Goal: Answer question/provide support

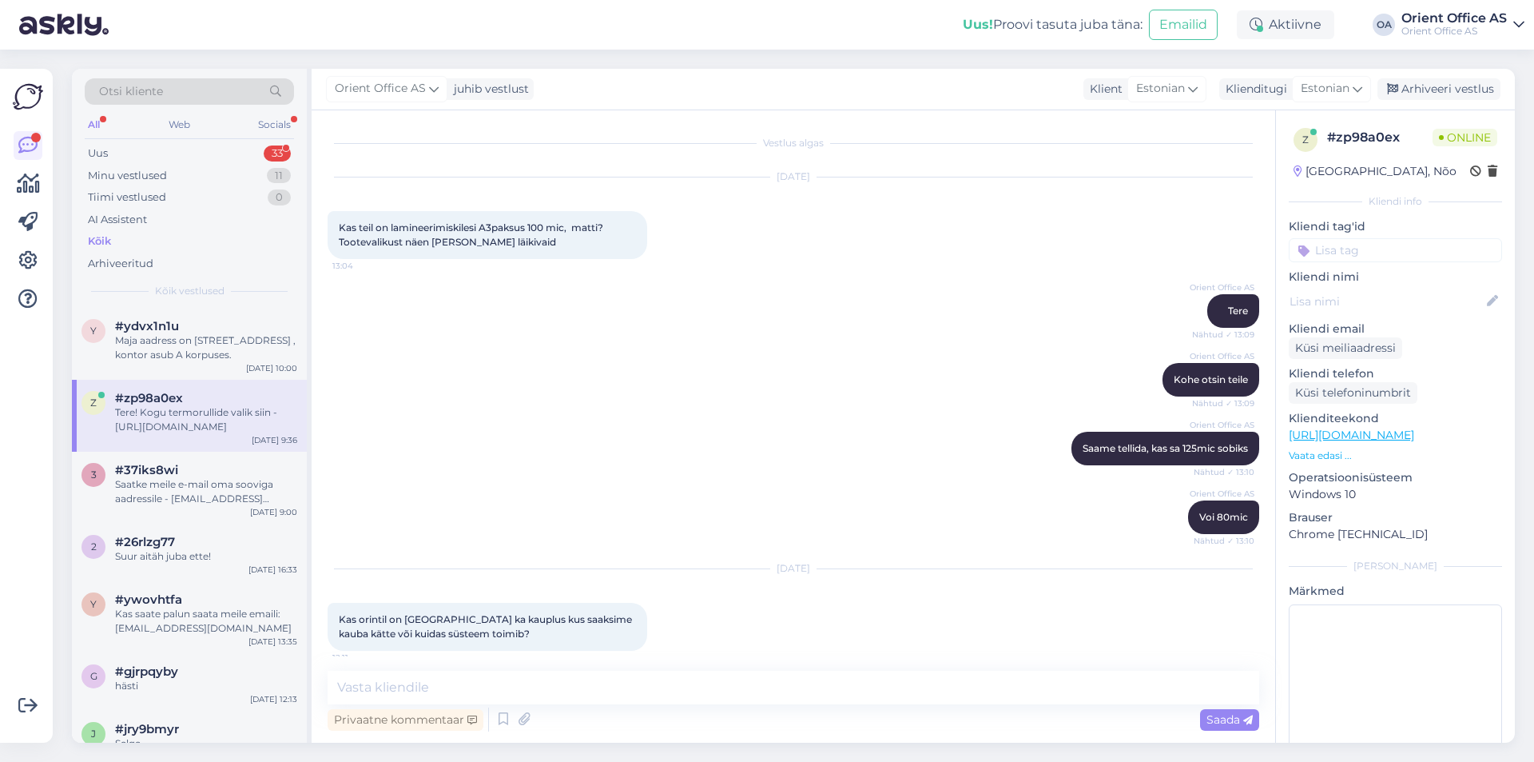
scroll to position [3393, 0]
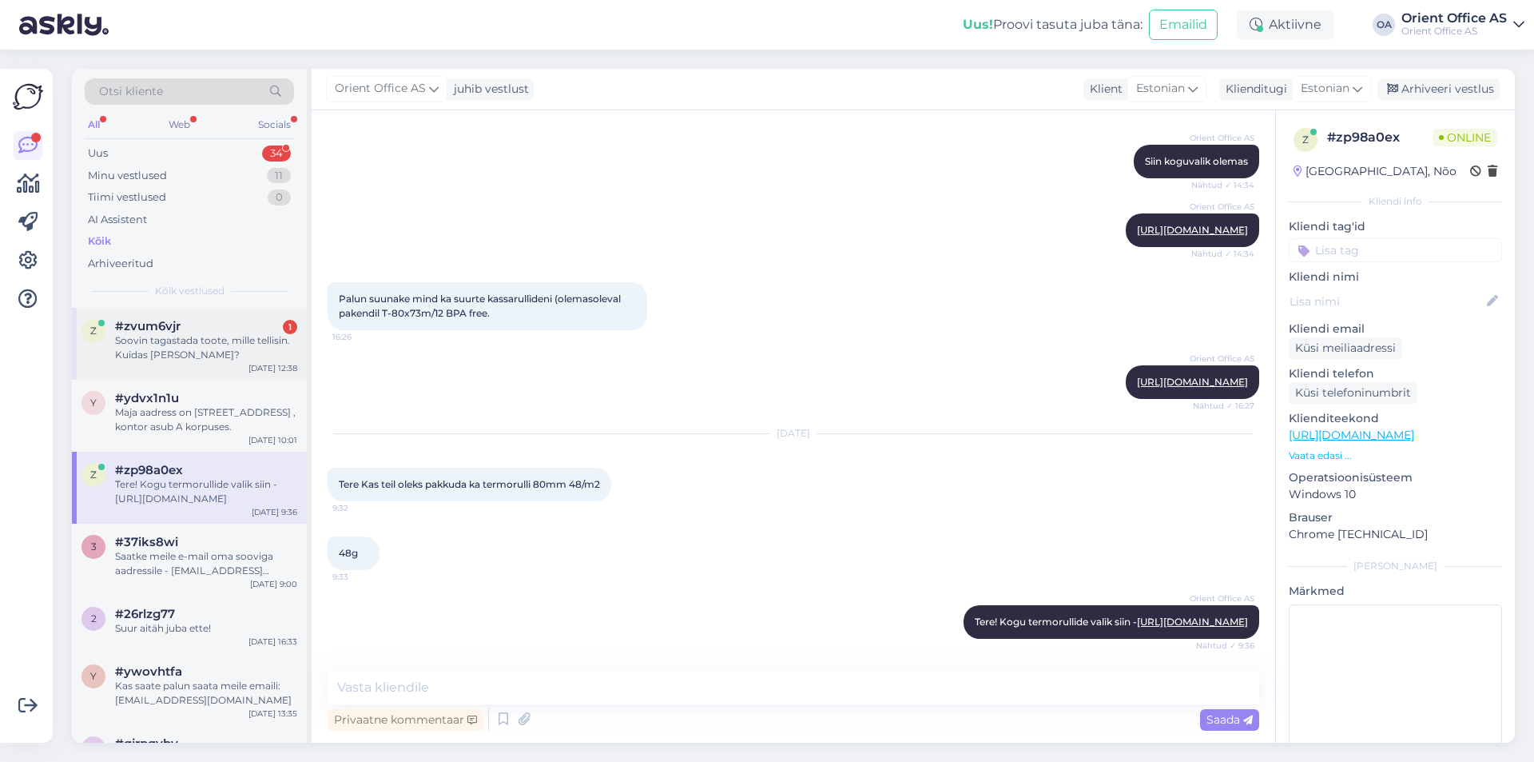
click at [248, 339] on div "Soovin tagastada toote, mille tellisin. Kuidas seda teha?" at bounding box center [206, 347] width 182 height 29
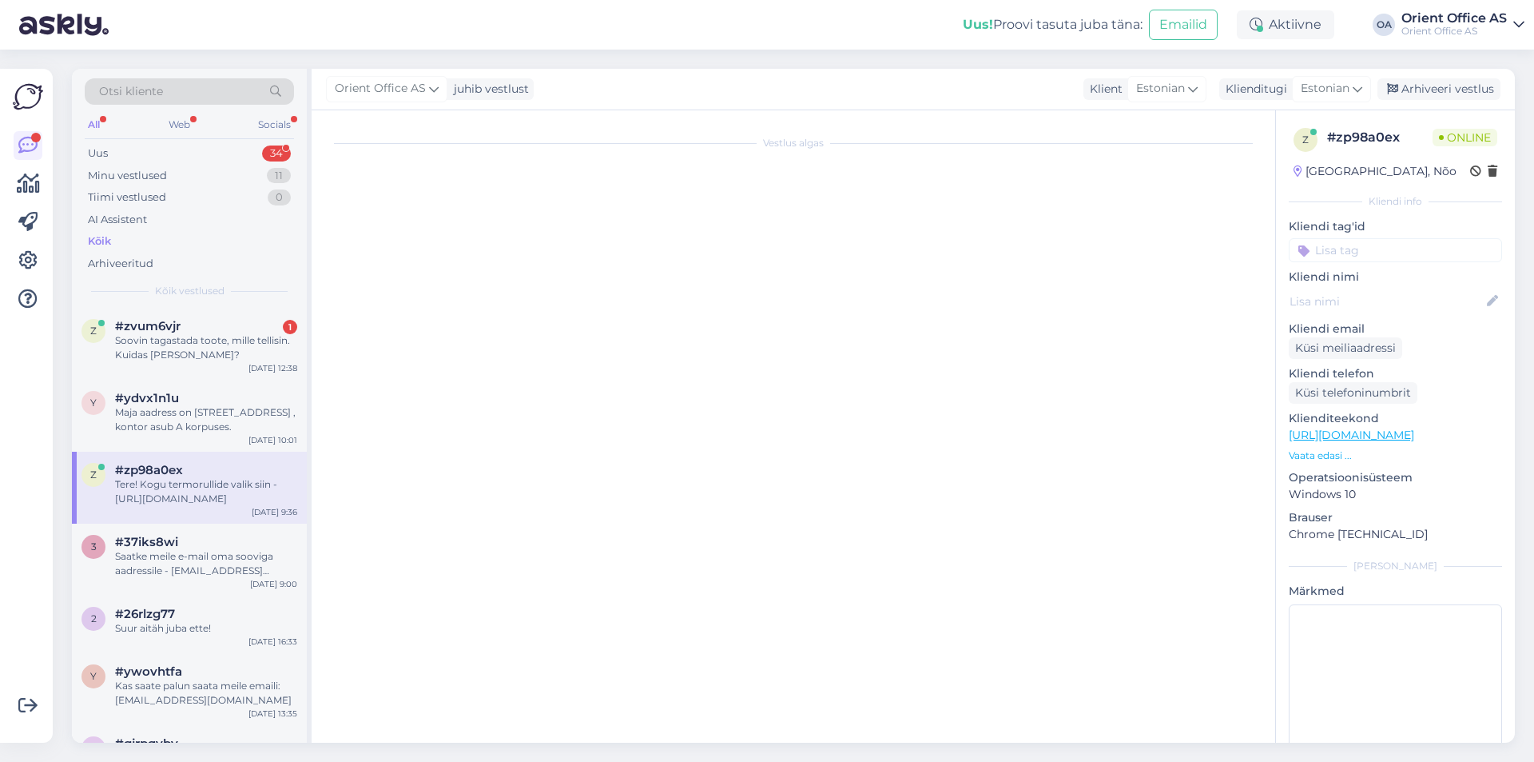
scroll to position [0, 0]
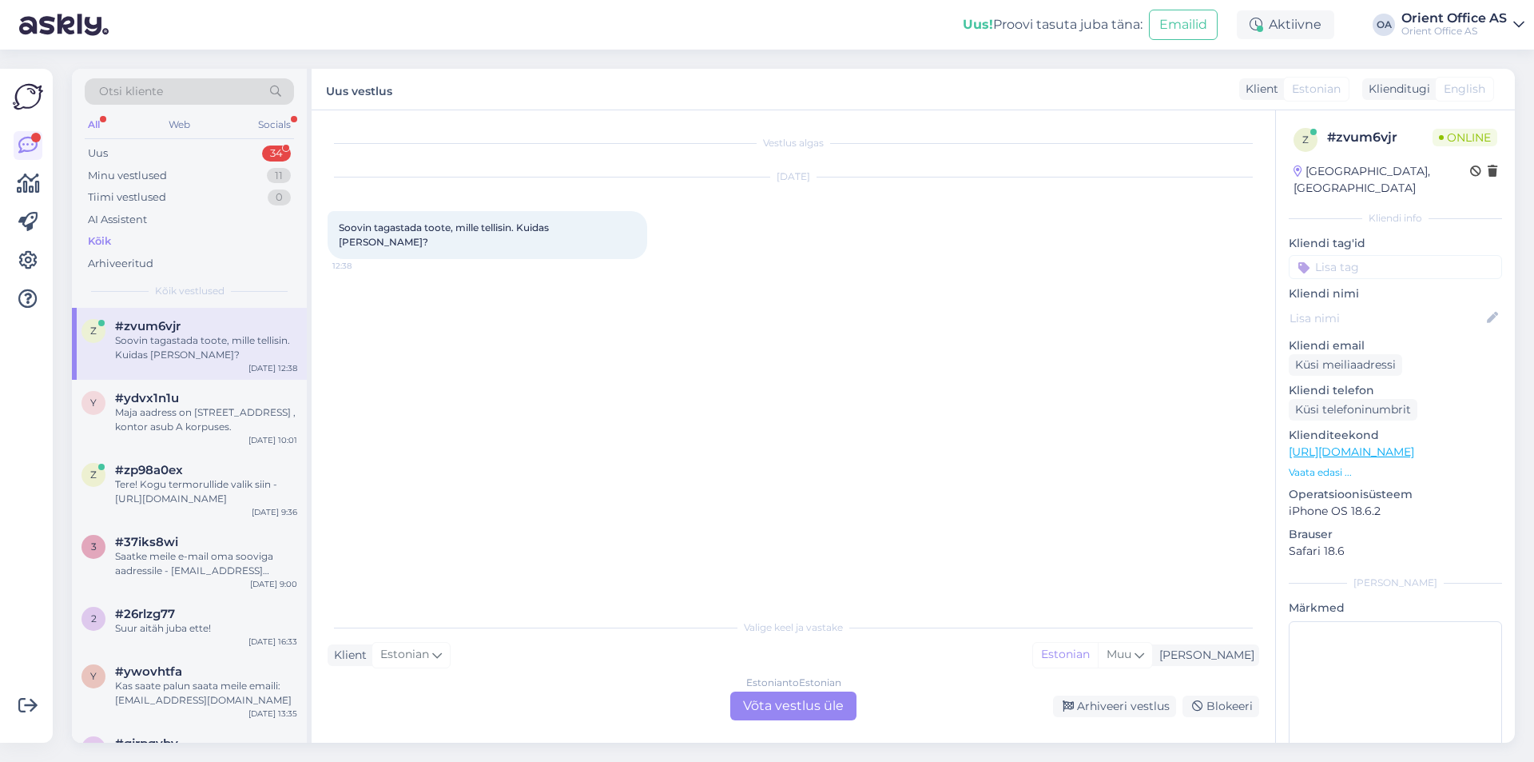
click at [786, 698] on div "Estonian to Estonian Võta vestlus üle" at bounding box center [793, 705] width 126 height 29
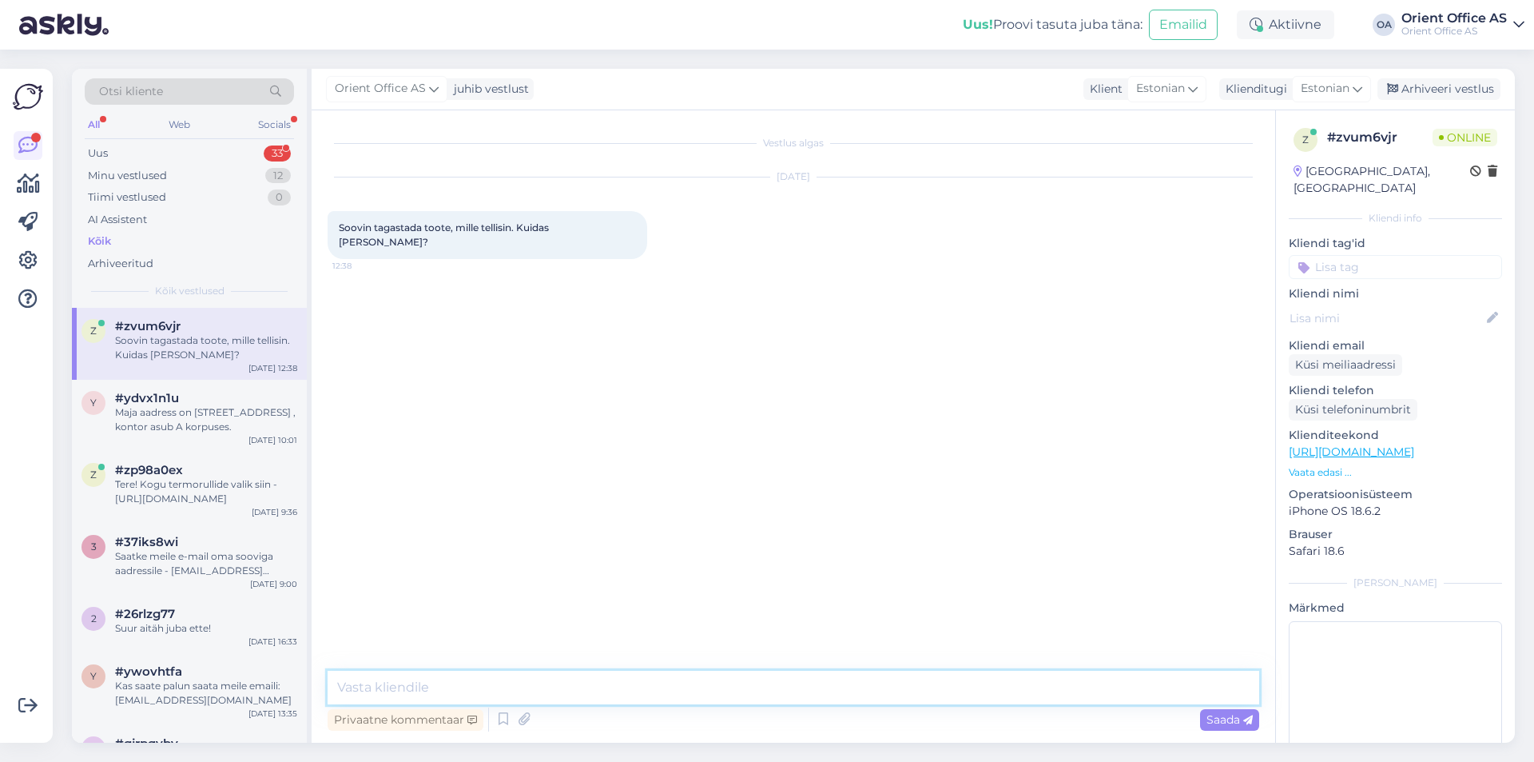
drag, startPoint x: 398, startPoint y: 692, endPoint x: 424, endPoint y: 689, distance: 26.6
click at [398, 691] on textarea at bounding box center [794, 688] width 932 height 34
type textarea "Tere!"
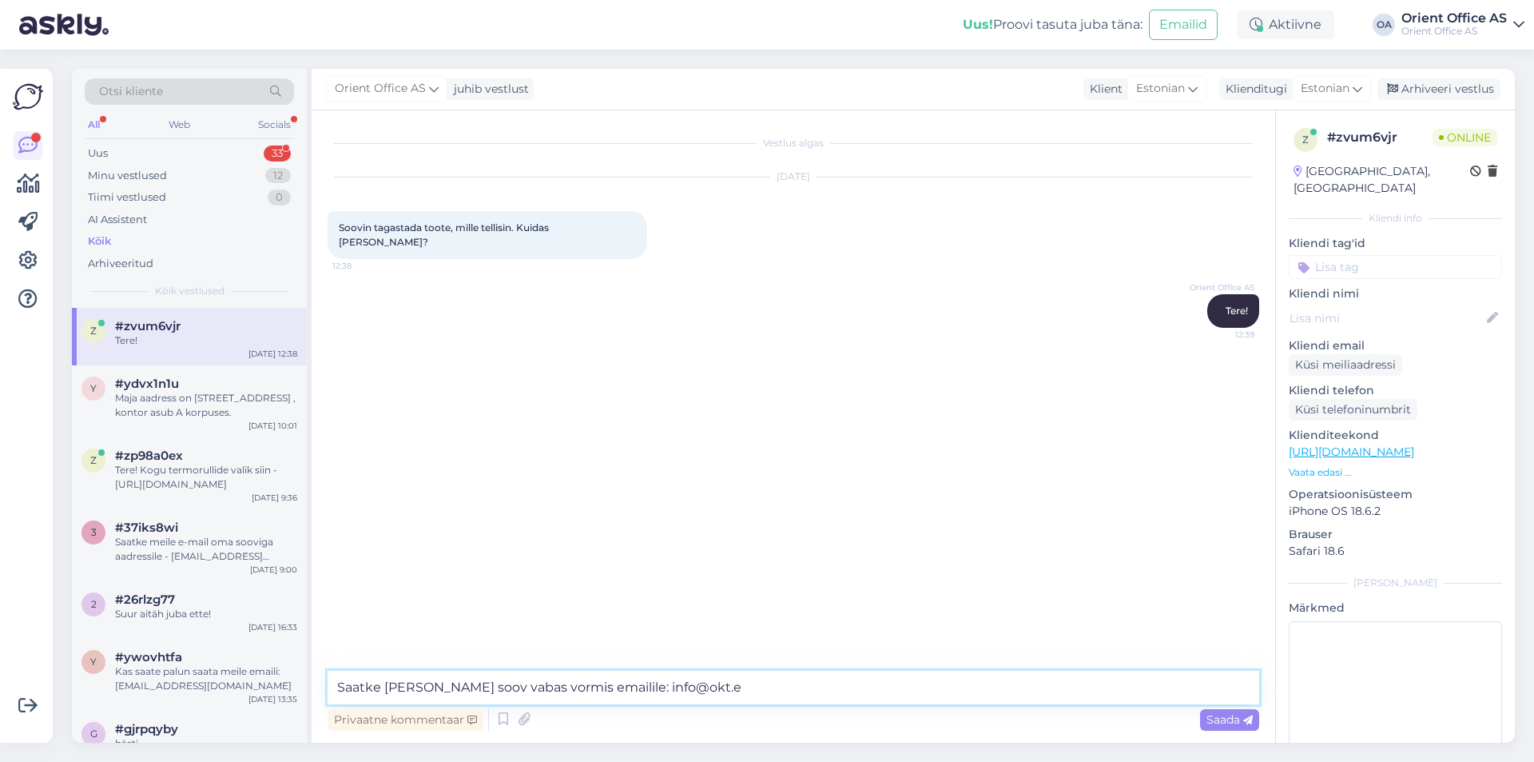
type textarea "Saatke [PERSON_NAME] soov vabas vormis emailile: [EMAIL_ADDRESS][DOMAIN_NAME]"
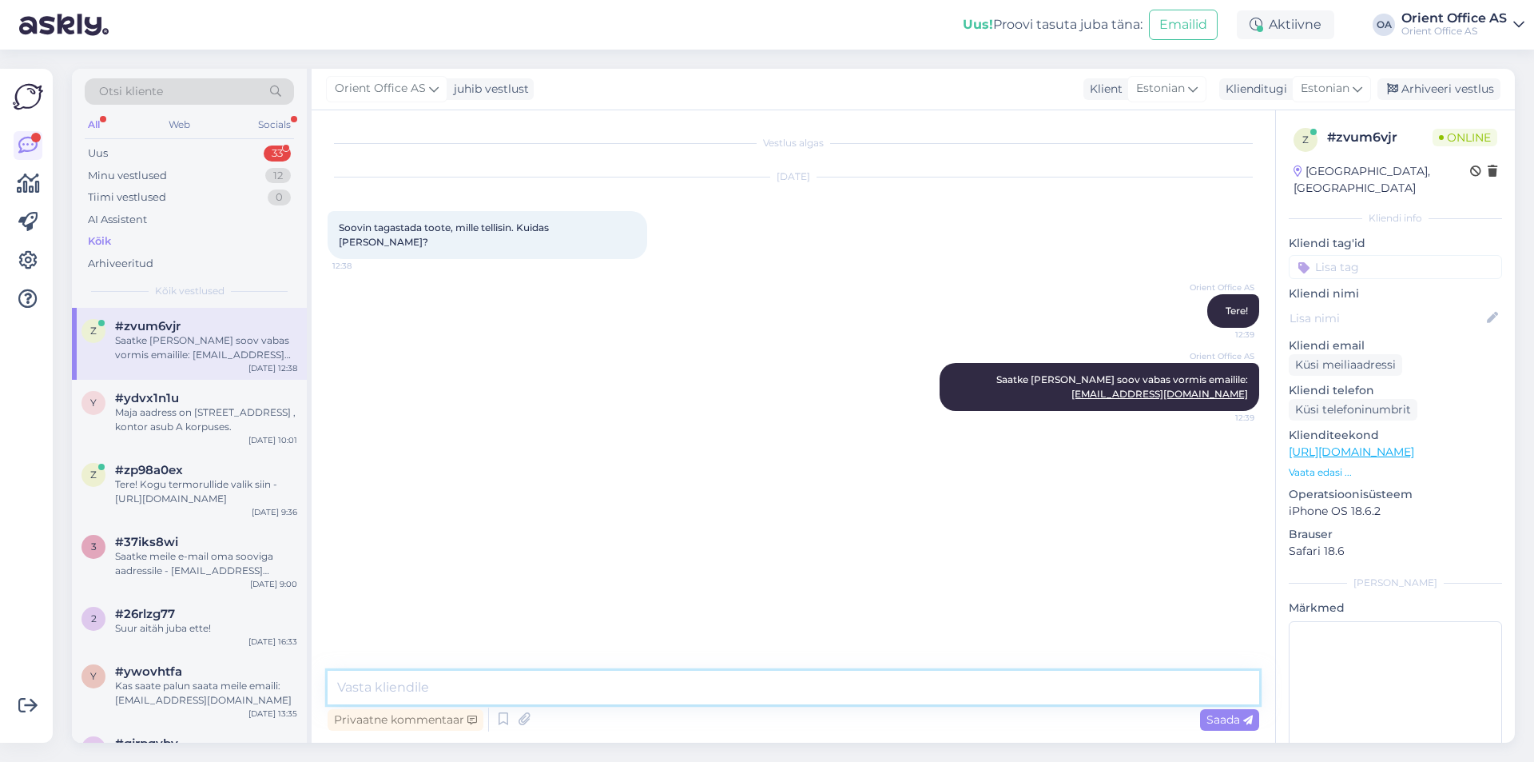
type textarea "S"
type textarea "Vaatame ü"
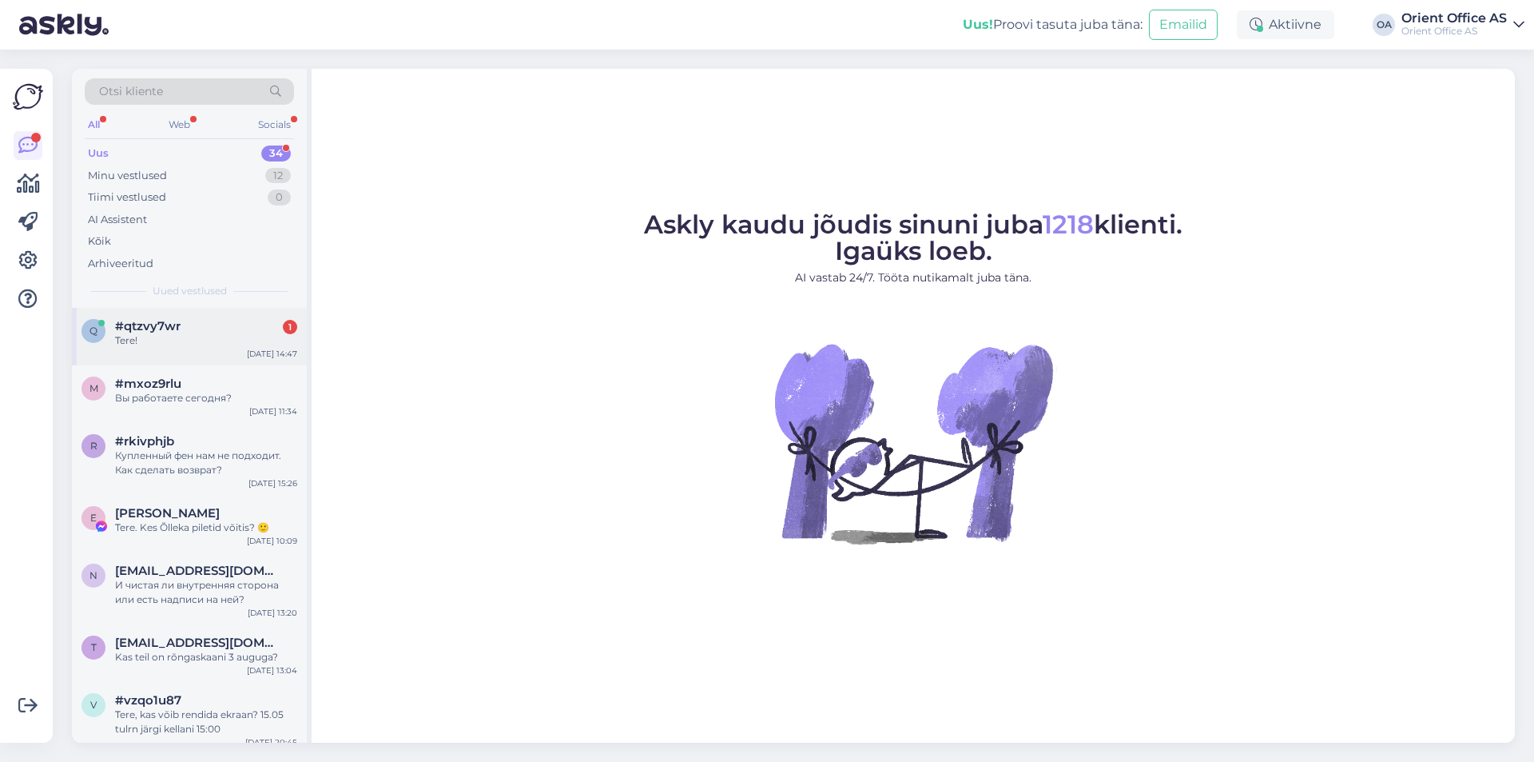
click at [163, 345] on div "Tere!" at bounding box center [206, 340] width 182 height 14
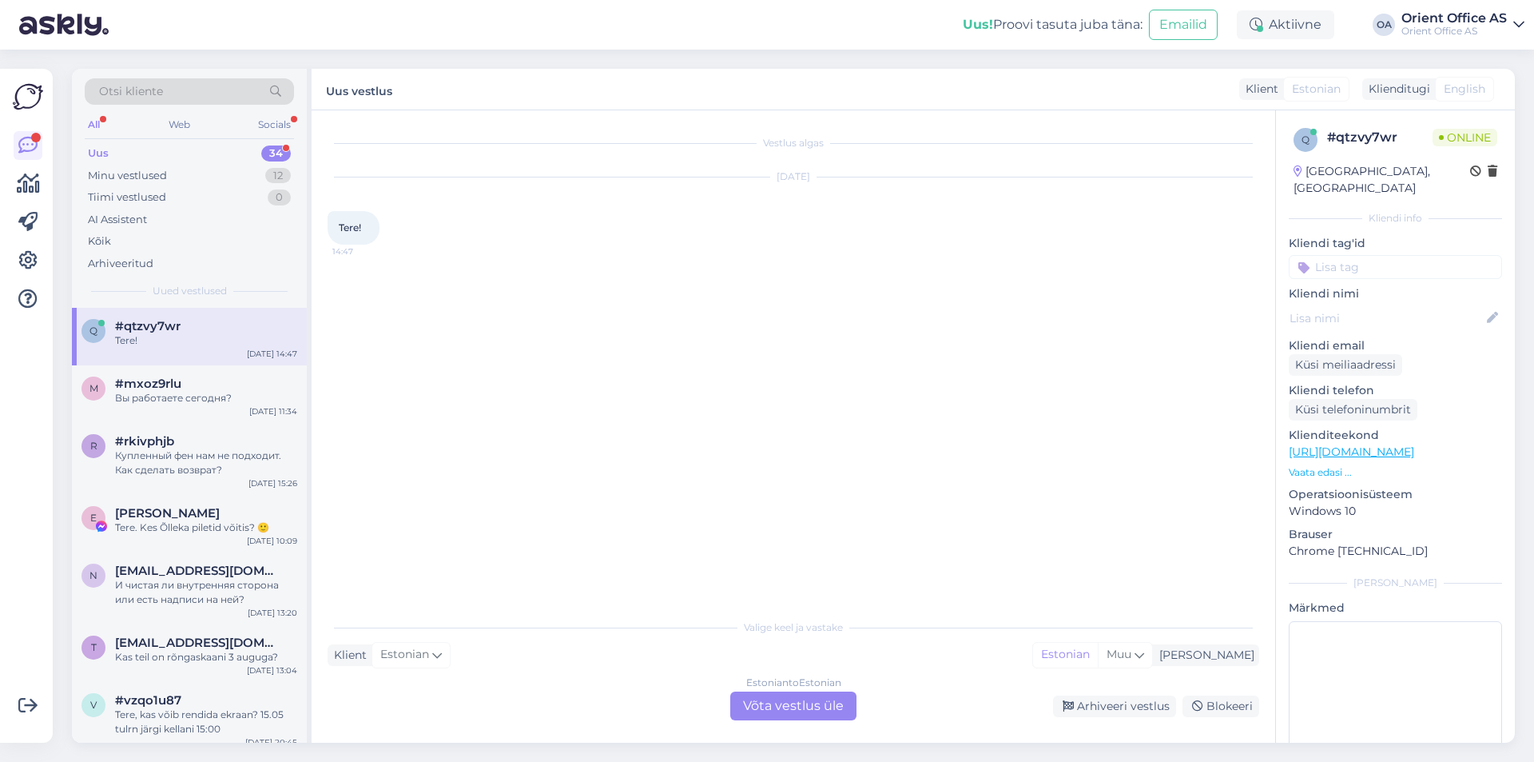
click at [785, 708] on div "Estonian to Estonian Võta vestlus üle" at bounding box center [793, 705] width 126 height 29
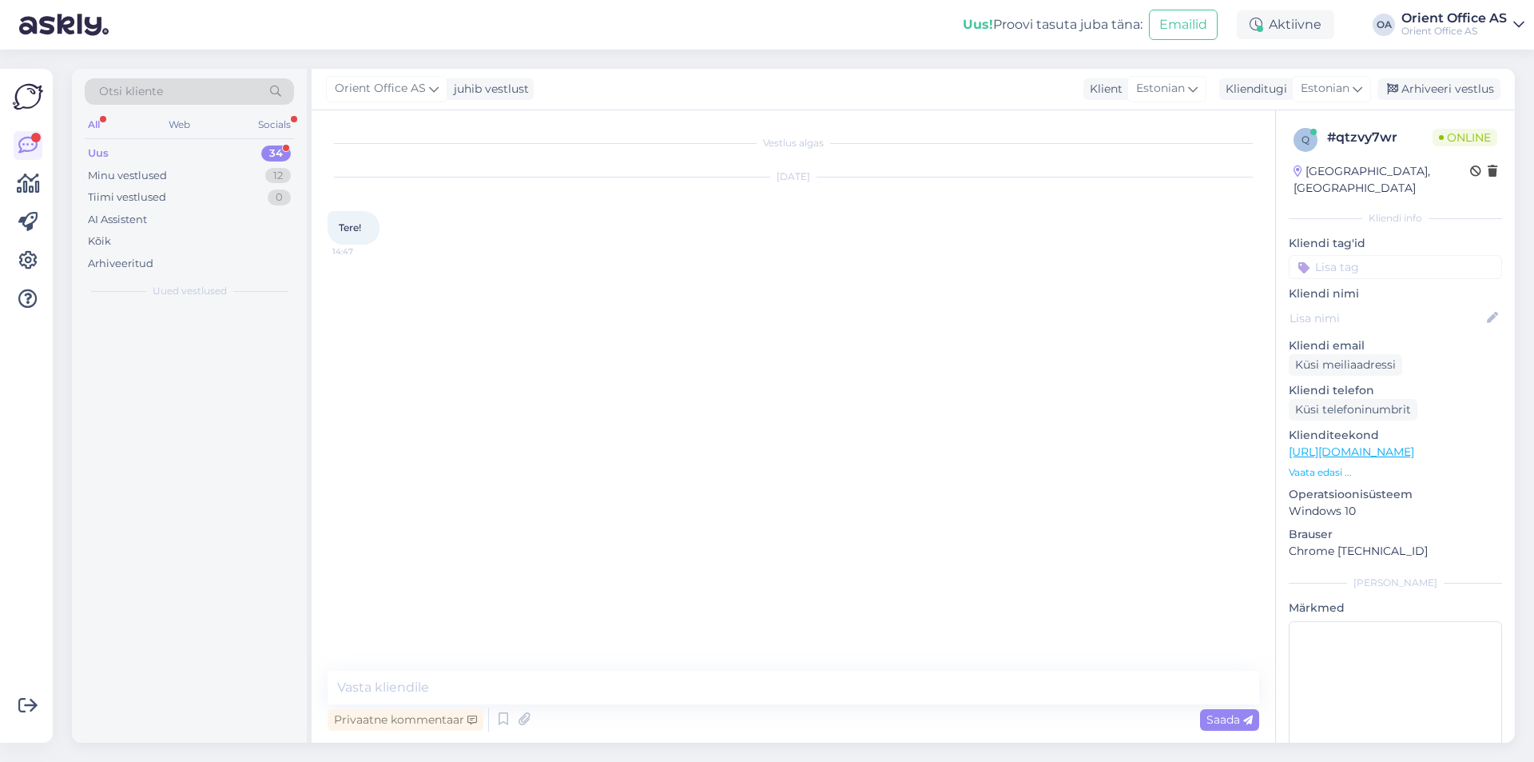
click at [734, 693] on textarea at bounding box center [794, 688] width 932 height 34
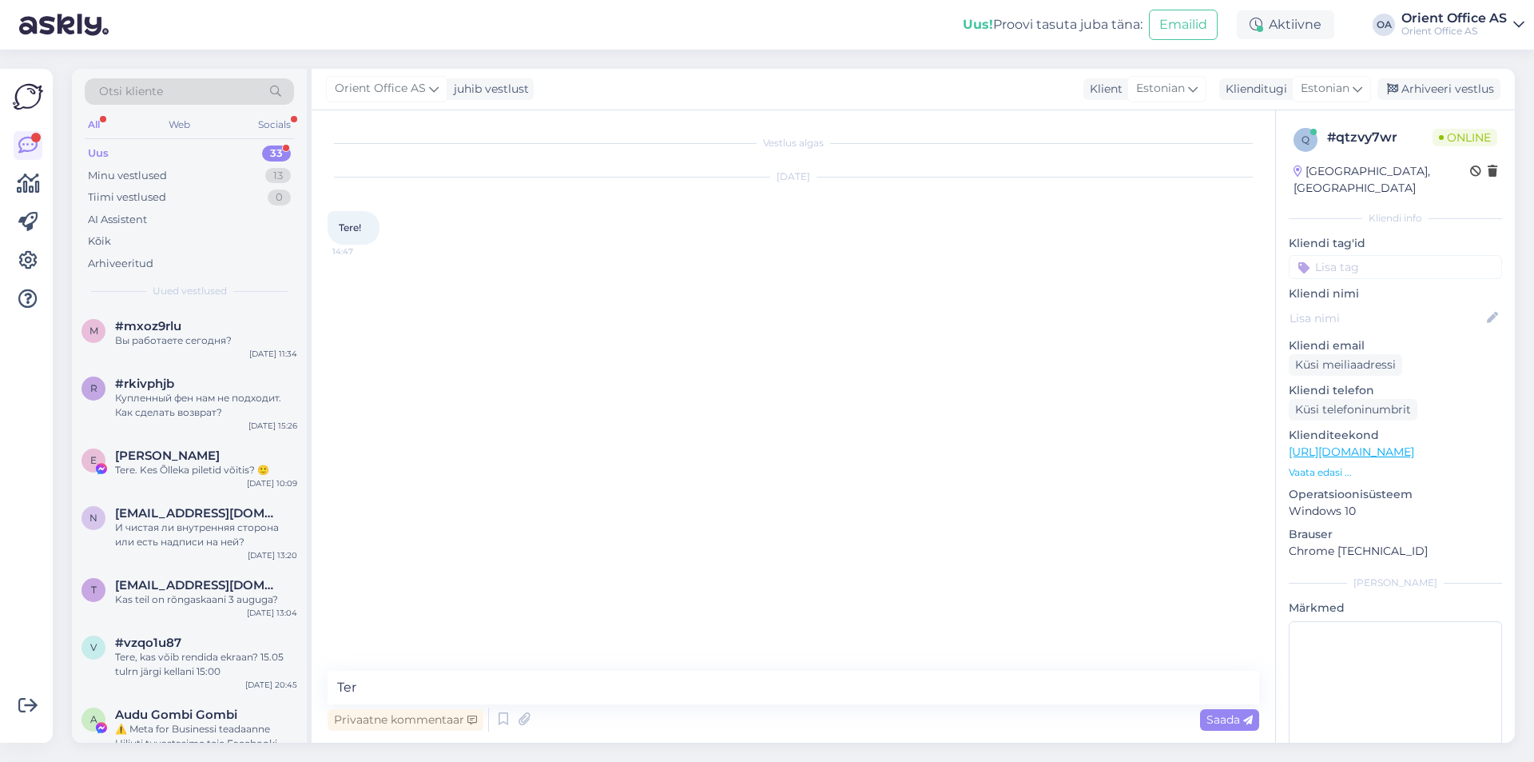
type textarea "Tere"
click at [142, 237] on div "Kõik" at bounding box center [189, 241] width 209 height 22
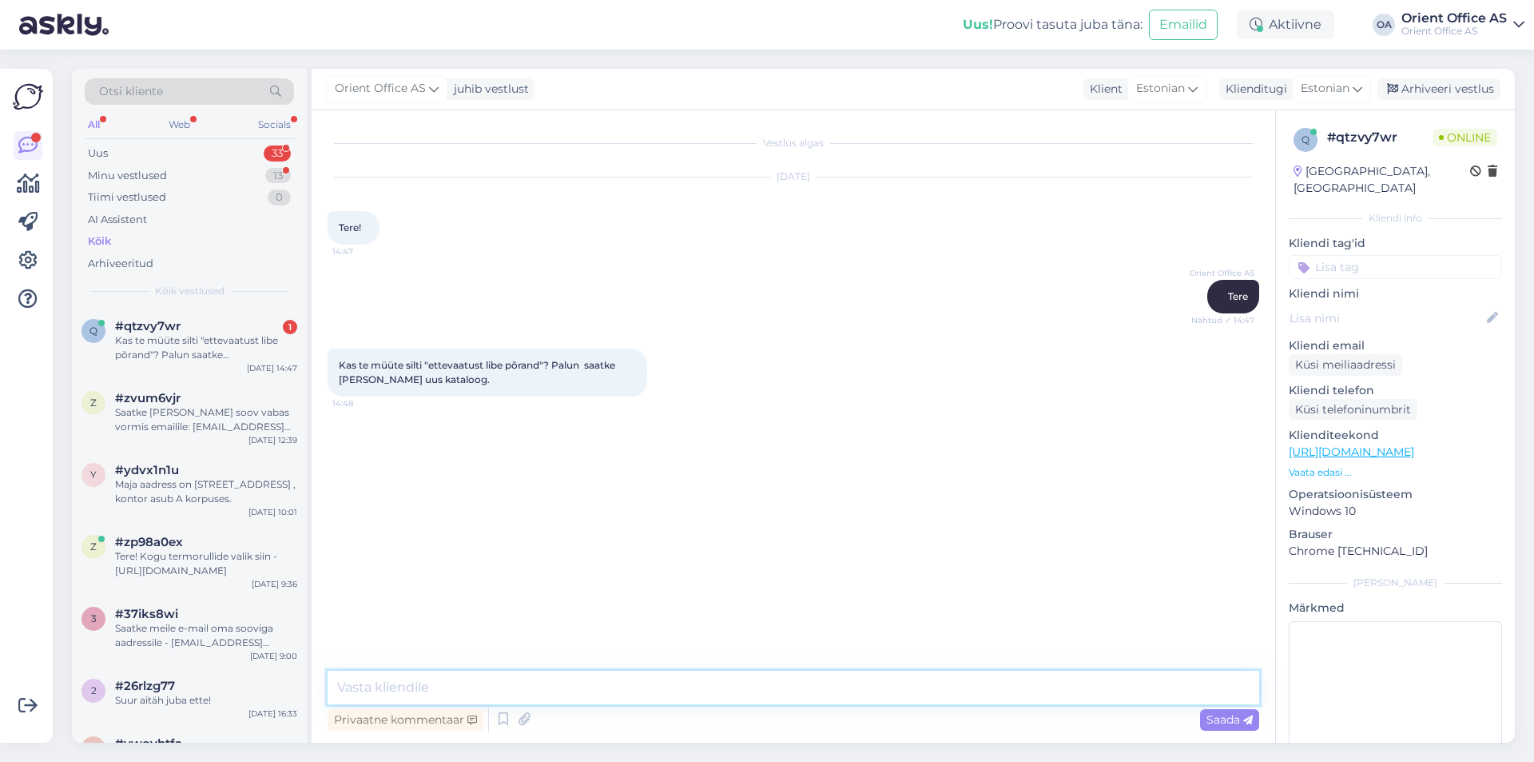
click at [412, 677] on textarea at bounding box center [794, 688] width 932 height 34
click at [448, 368] on span "Kas te müüte silti "ettevaatust libe põrand"? Palun saatke [PERSON_NAME] uus ka…" at bounding box center [478, 372] width 279 height 26
copy div "Kas te müüte silti "ettevaatust libe põrand"? Palun saatke [PERSON_NAME] uus ka…"
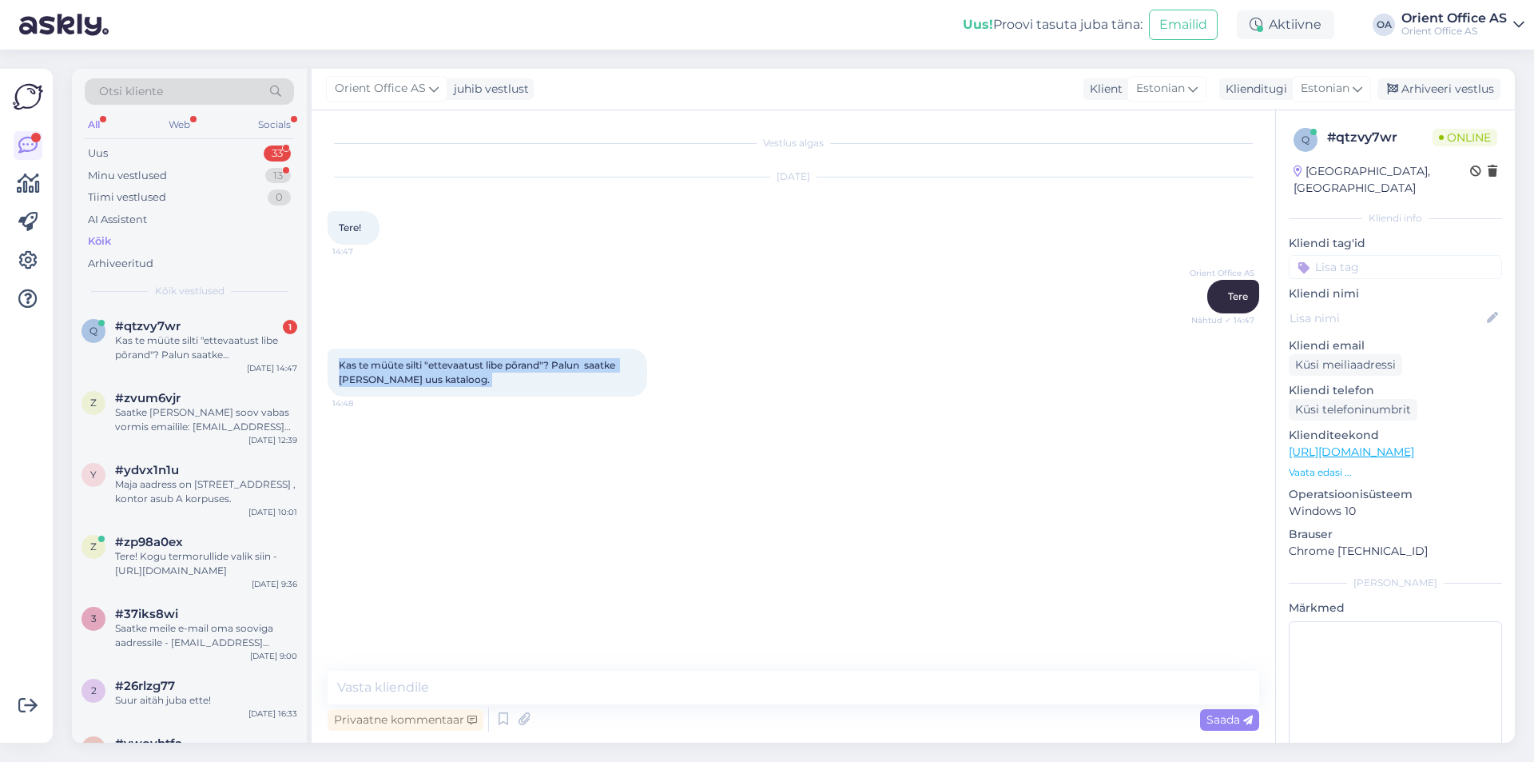
drag, startPoint x: 464, startPoint y: 566, endPoint x: 421, endPoint y: 692, distance: 133.4
click at [464, 566] on div "Vestlus algas [DATE] Tere! 14:47 Orient Office AS Tere Nähtud ✓ 14:47 Kas te mü…" at bounding box center [801, 391] width 946 height 530
click at [402, 675] on textarea at bounding box center [794, 688] width 932 height 34
click at [402, 678] on textarea at bounding box center [794, 688] width 932 height 34
type textarea "T"
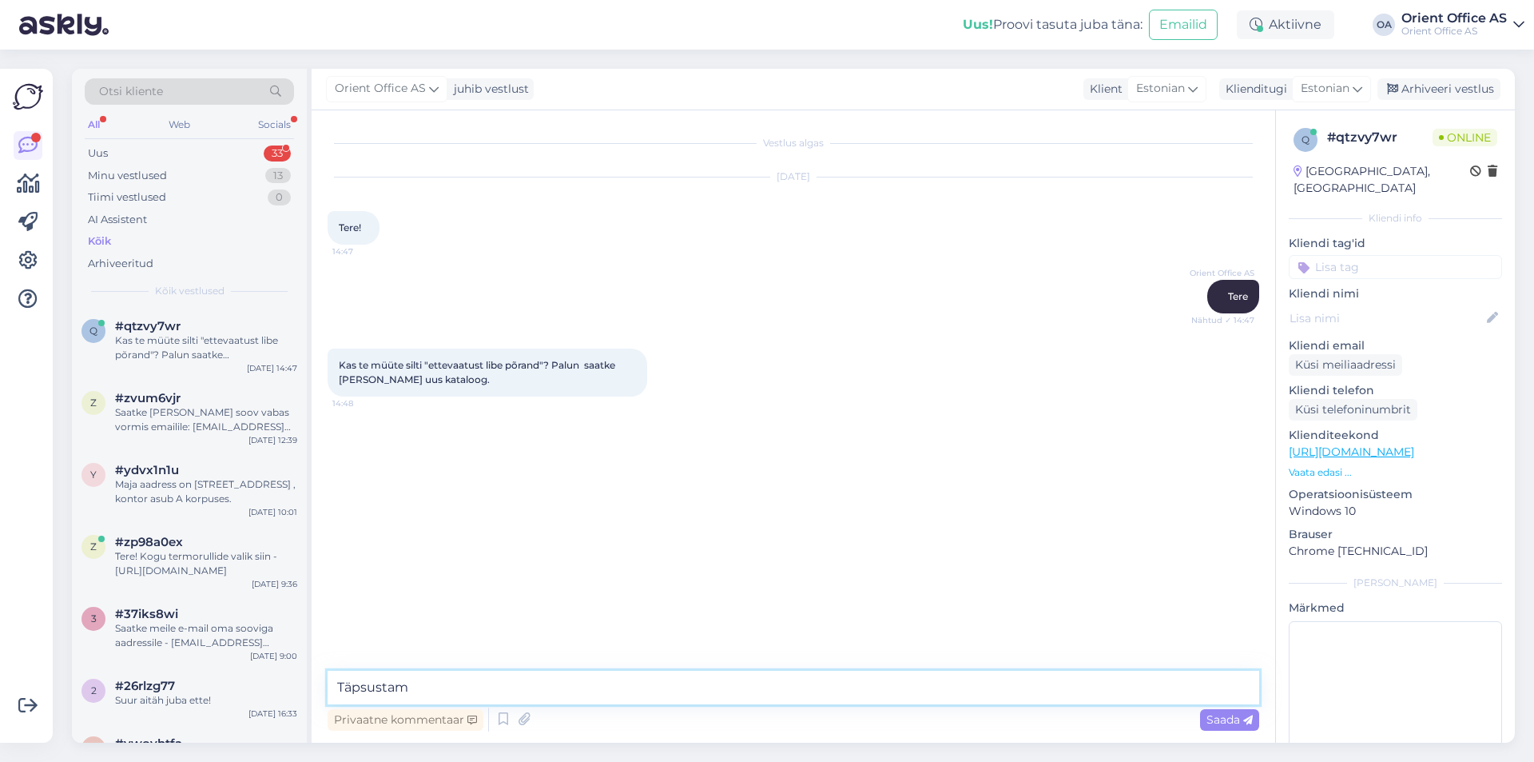
type textarea "Täpsustame"
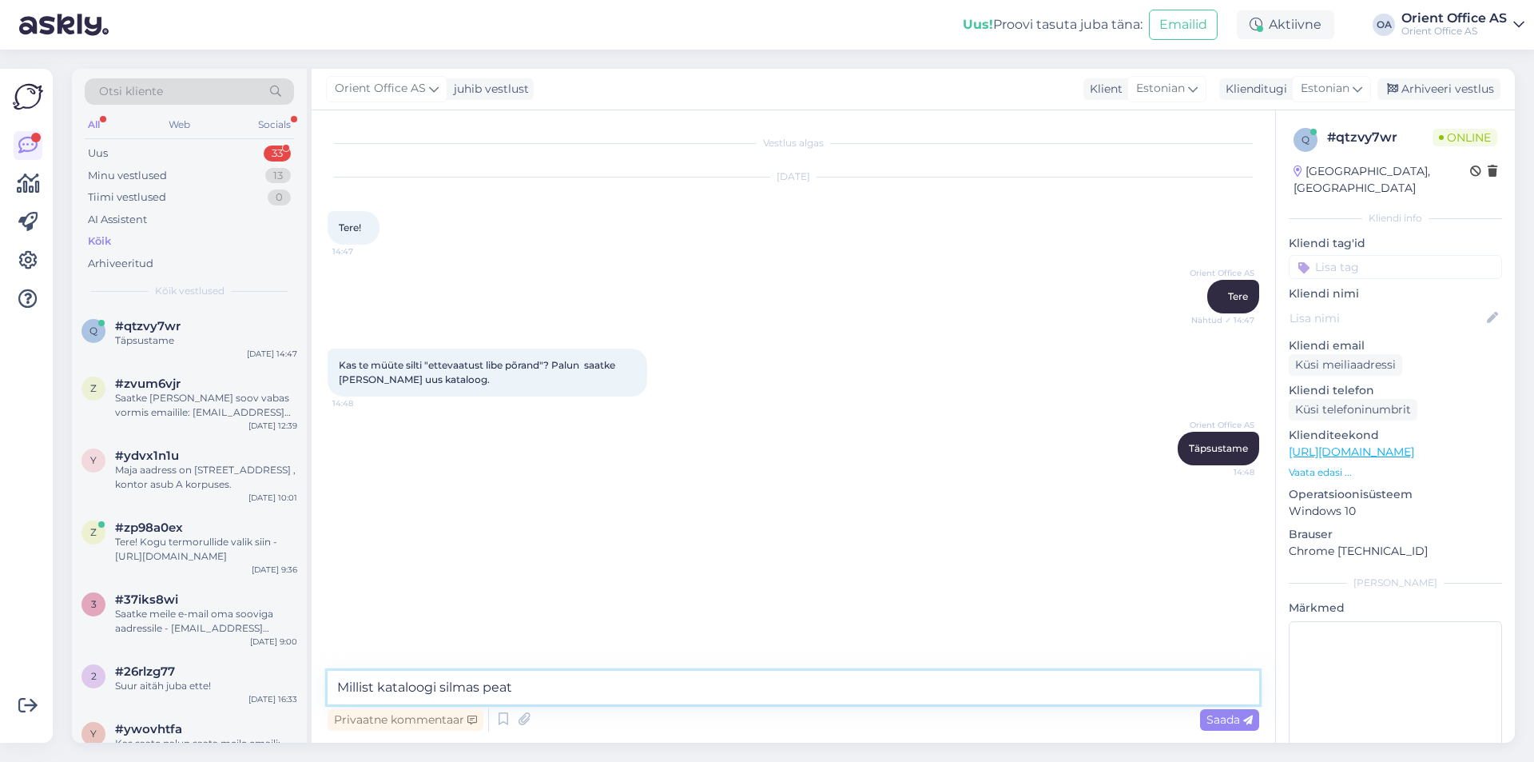
type textarea "Millist kataloogi silmas peate"
click at [1412, 444] on link "[URL][DOMAIN_NAME]" at bounding box center [1351, 451] width 125 height 14
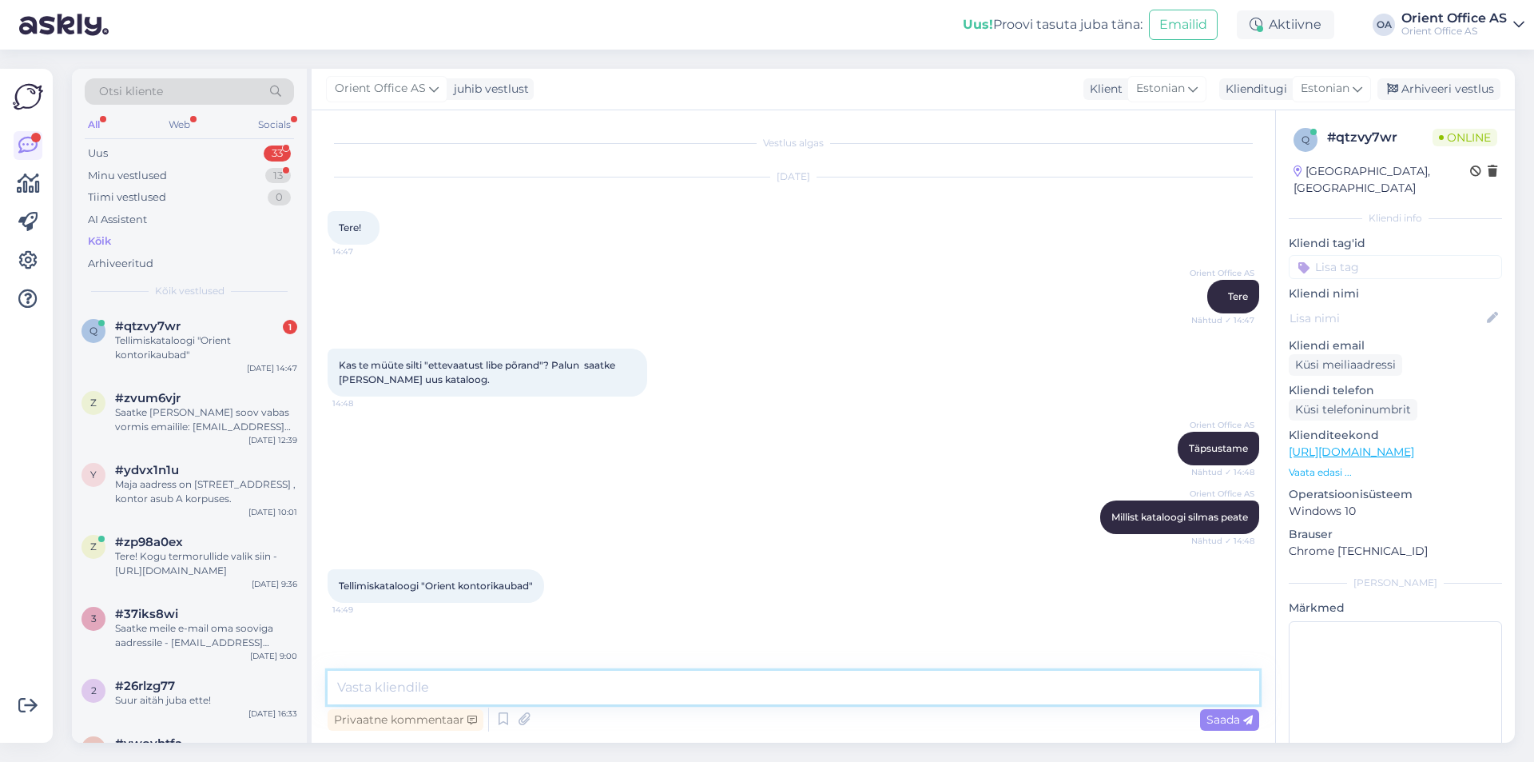
click at [451, 683] on textarea at bounding box center [794, 688] width 932 height 34
click at [387, 691] on textarea at bounding box center [794, 688] width 932 height 34
type textarea "Kas saate [PERSON_NAME] emali saata: [EMAIL_ADDRESS][DOMAIN_NAME]"
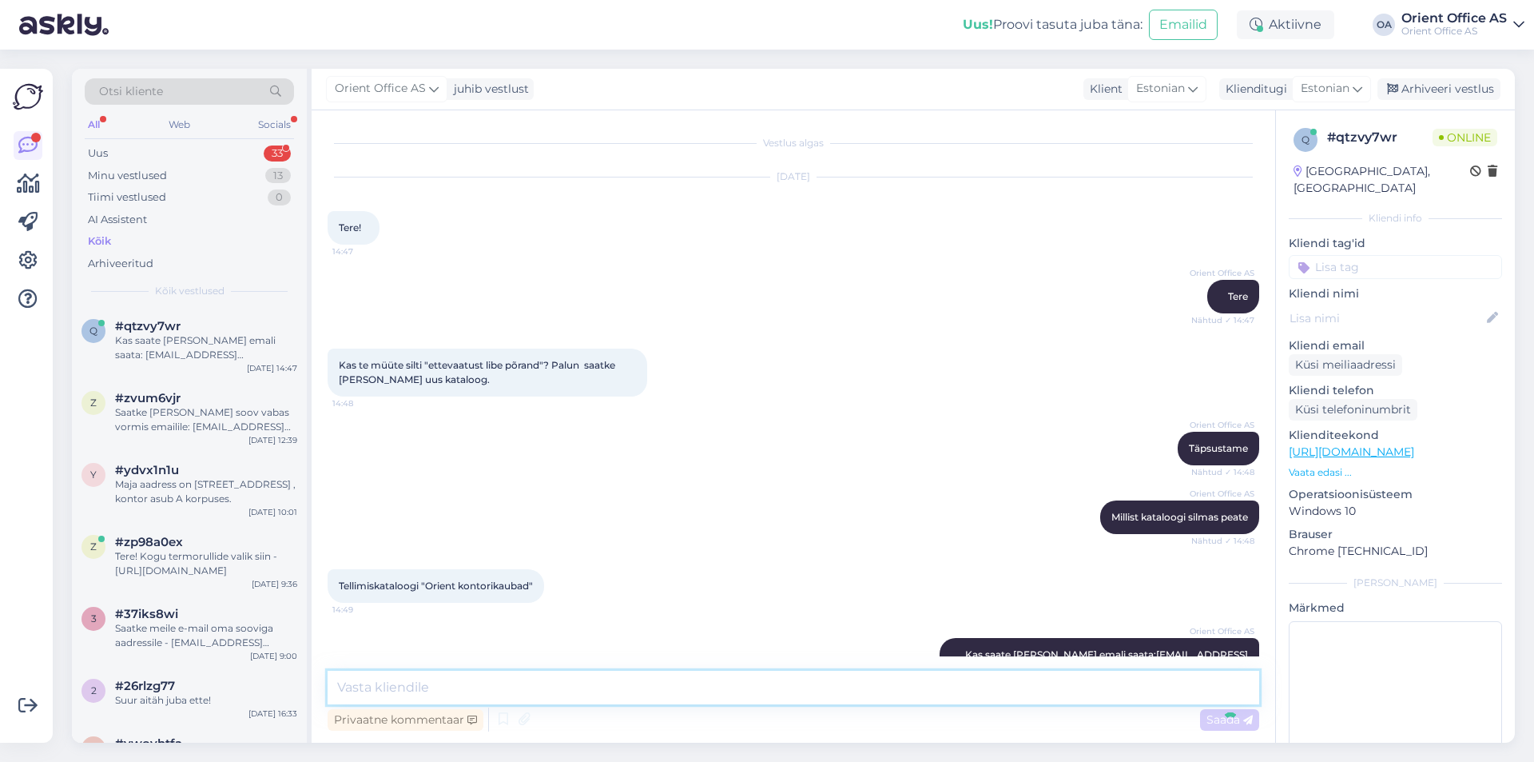
scroll to position [33, 0]
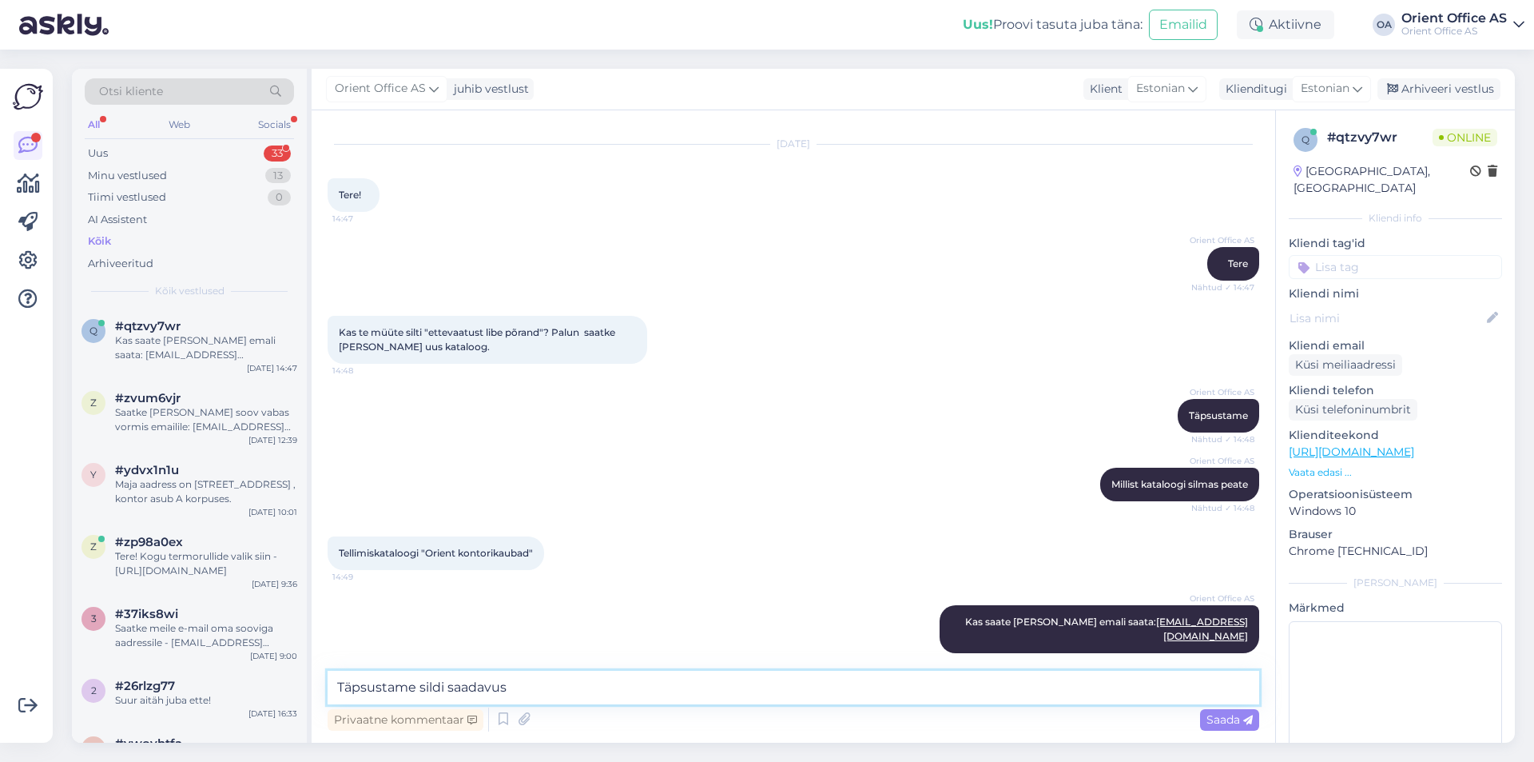
type textarea "Täpsustame sildi saadavust"
